Goal: Transaction & Acquisition: Download file/media

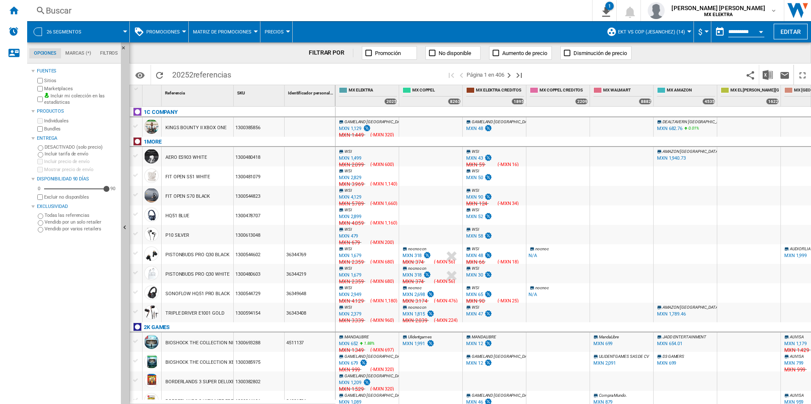
click at [73, 312] on div "[PERSON_NAME] Sitios Marketplaces Incluir mi colección en las estadísticas Prod…" at bounding box center [74, 235] width 86 height 339
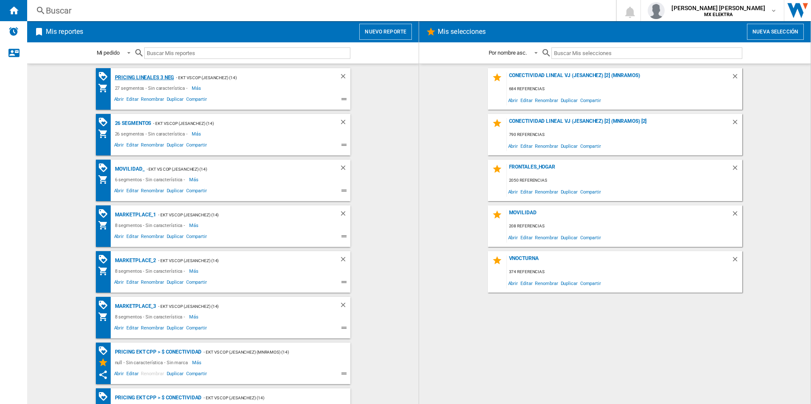
click at [144, 76] on div "Pricing lineales 3 neg" at bounding box center [143, 77] width 61 height 11
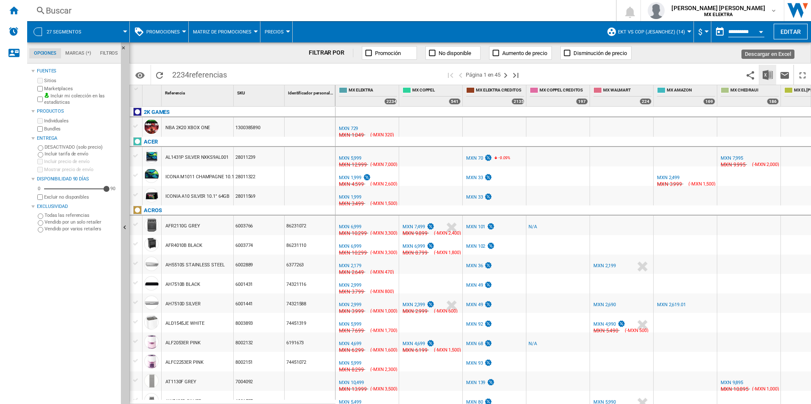
click at [763, 73] on img "Descargar en Excel" at bounding box center [767, 75] width 10 height 10
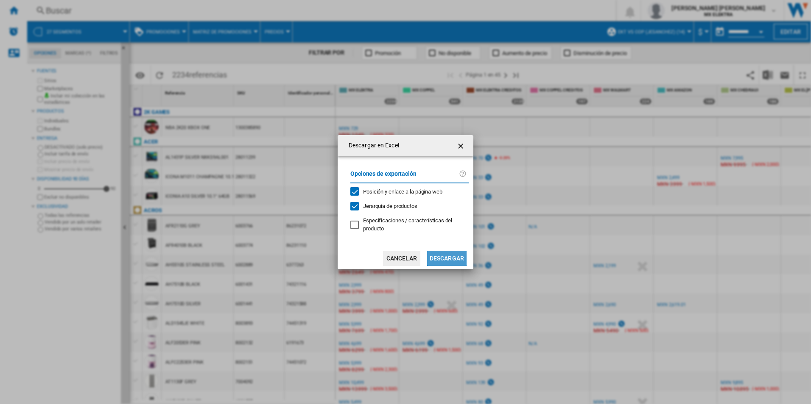
click at [443, 258] on button "Descargar" at bounding box center [446, 258] width 39 height 15
